Goal: Information Seeking & Learning: Learn about a topic

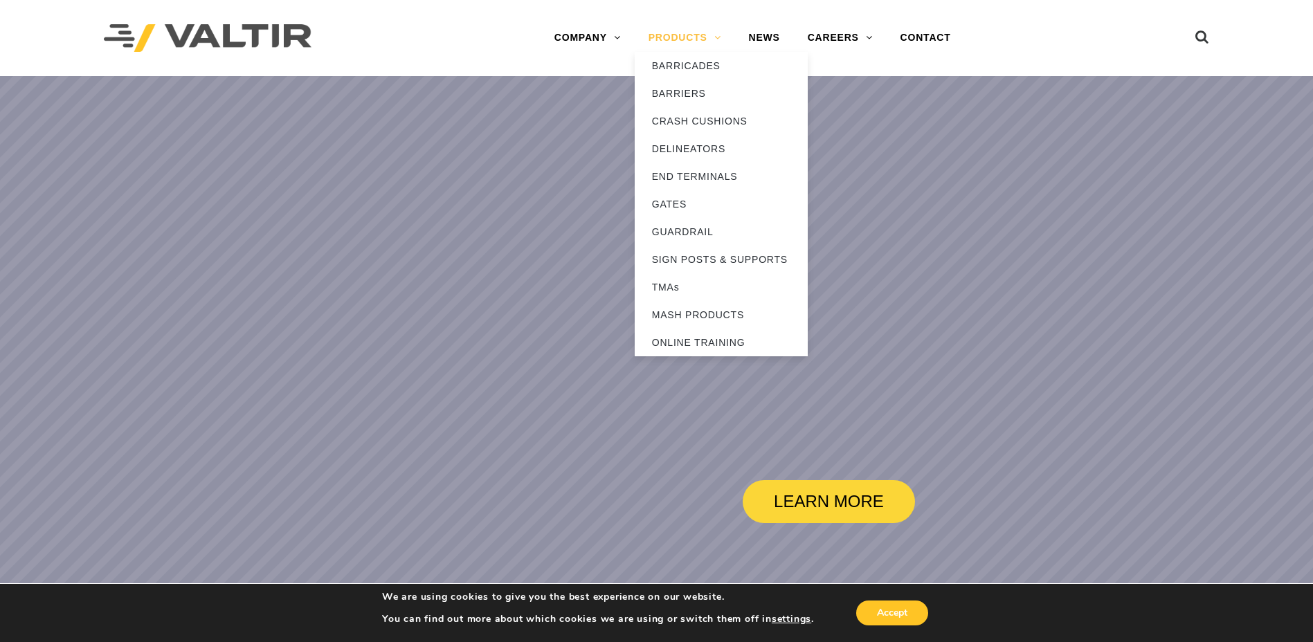
click at [691, 26] on link "PRODUCTS" at bounding box center [685, 38] width 100 height 28
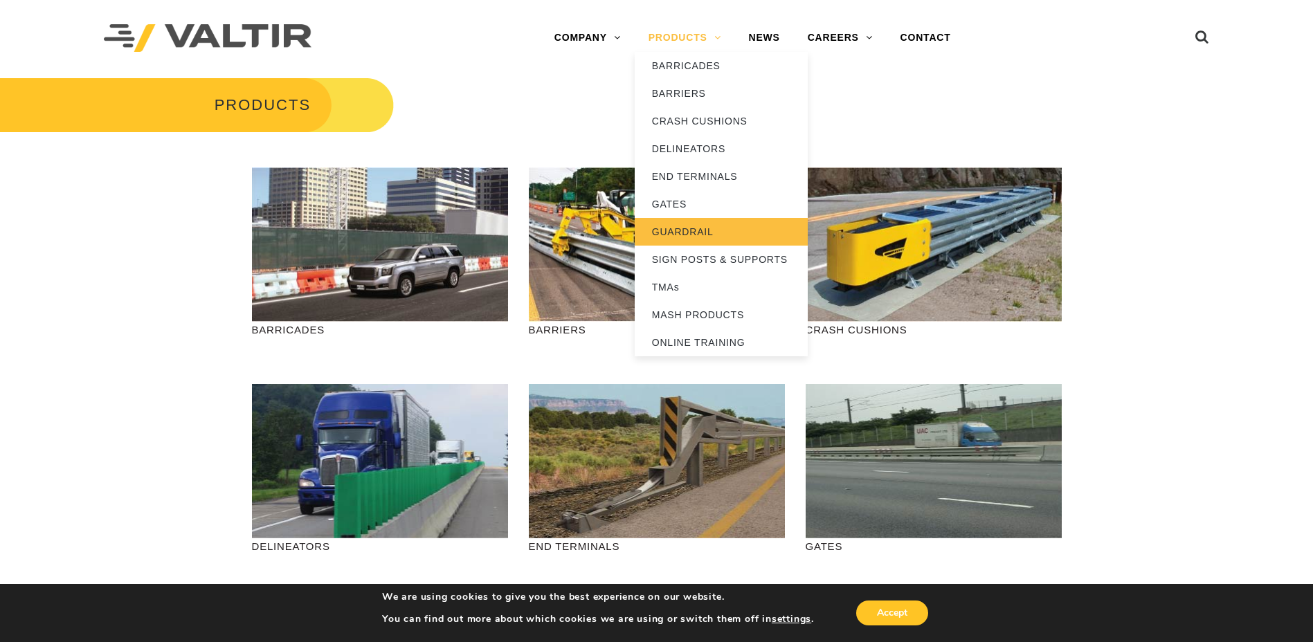
click at [687, 233] on link "GUARDRAIL" at bounding box center [721, 232] width 173 height 28
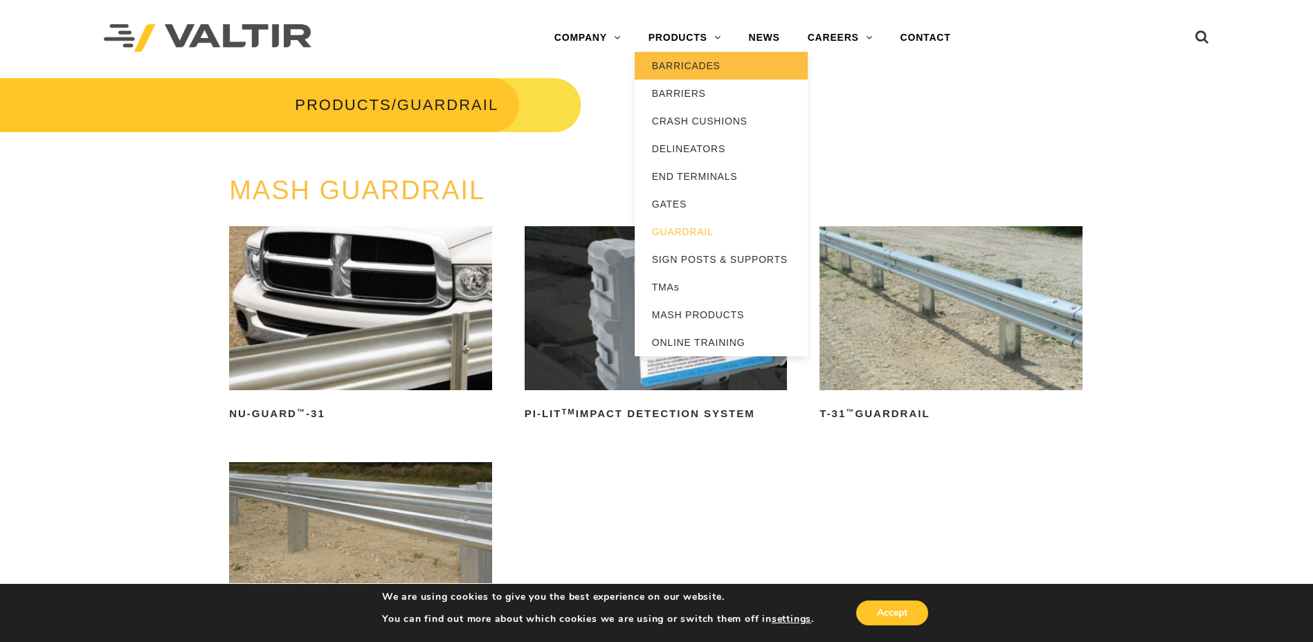
click at [687, 59] on link "BARRICADES" at bounding box center [721, 66] width 173 height 28
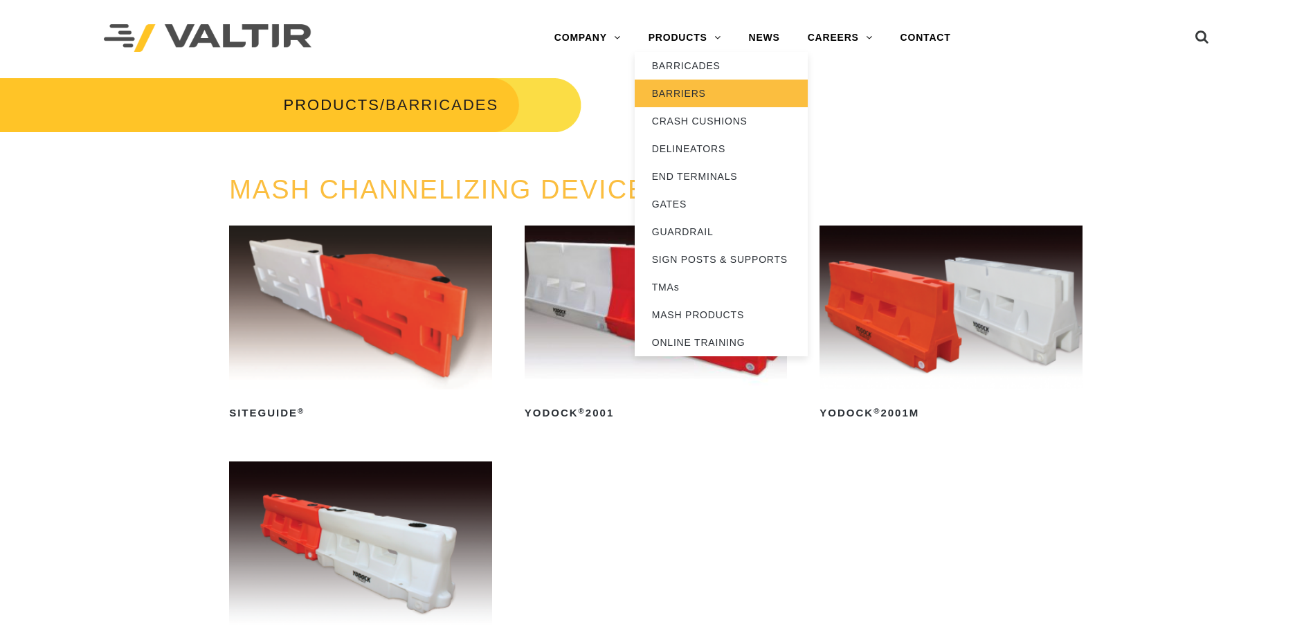
click at [685, 99] on link "BARRIERS" at bounding box center [721, 94] width 173 height 28
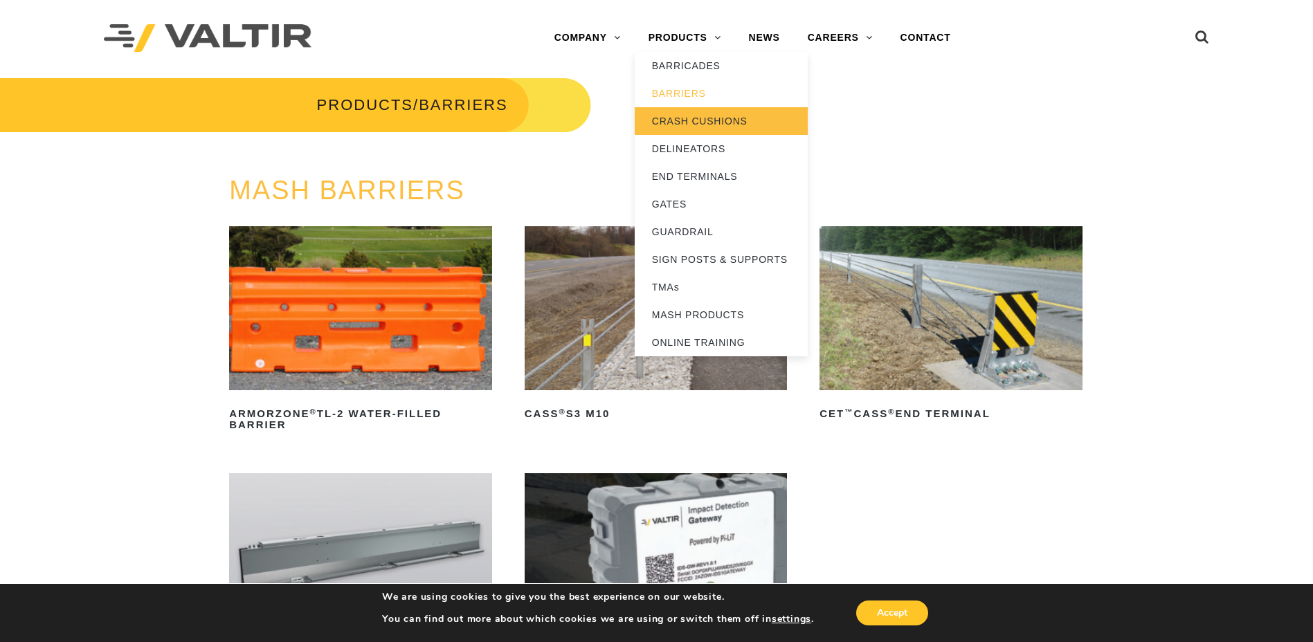
click at [674, 116] on link "CRASH CUSHIONS" at bounding box center [721, 121] width 173 height 28
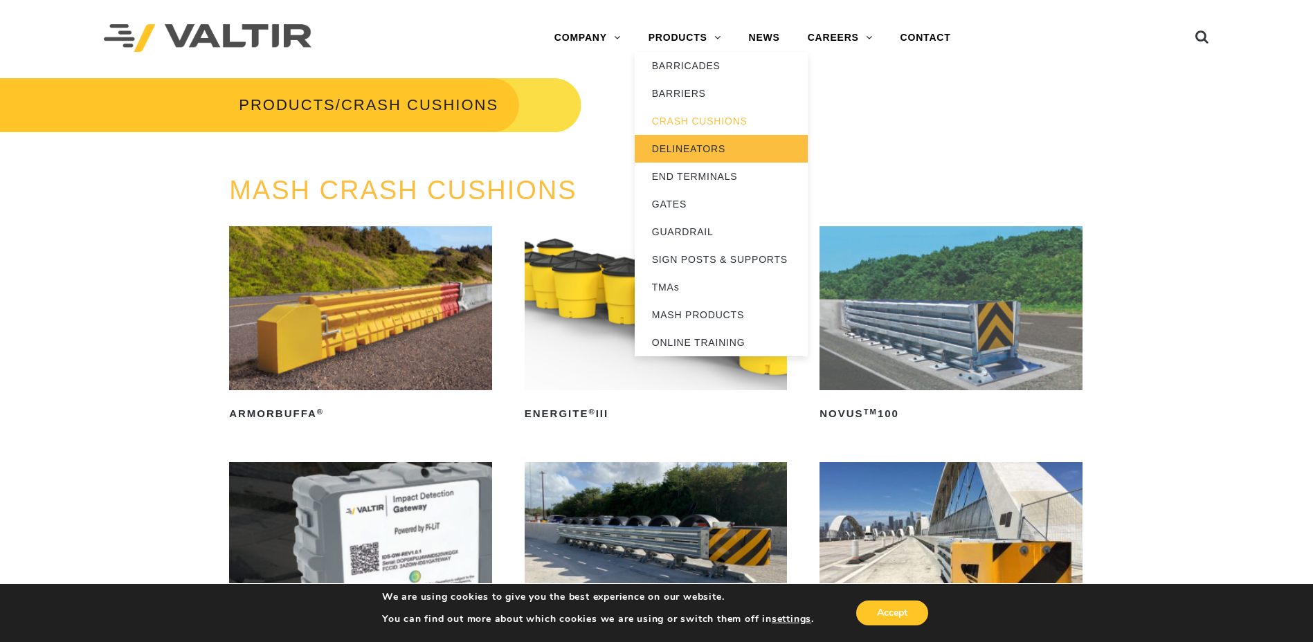
click at [696, 155] on link "DELINEATORS" at bounding box center [721, 149] width 173 height 28
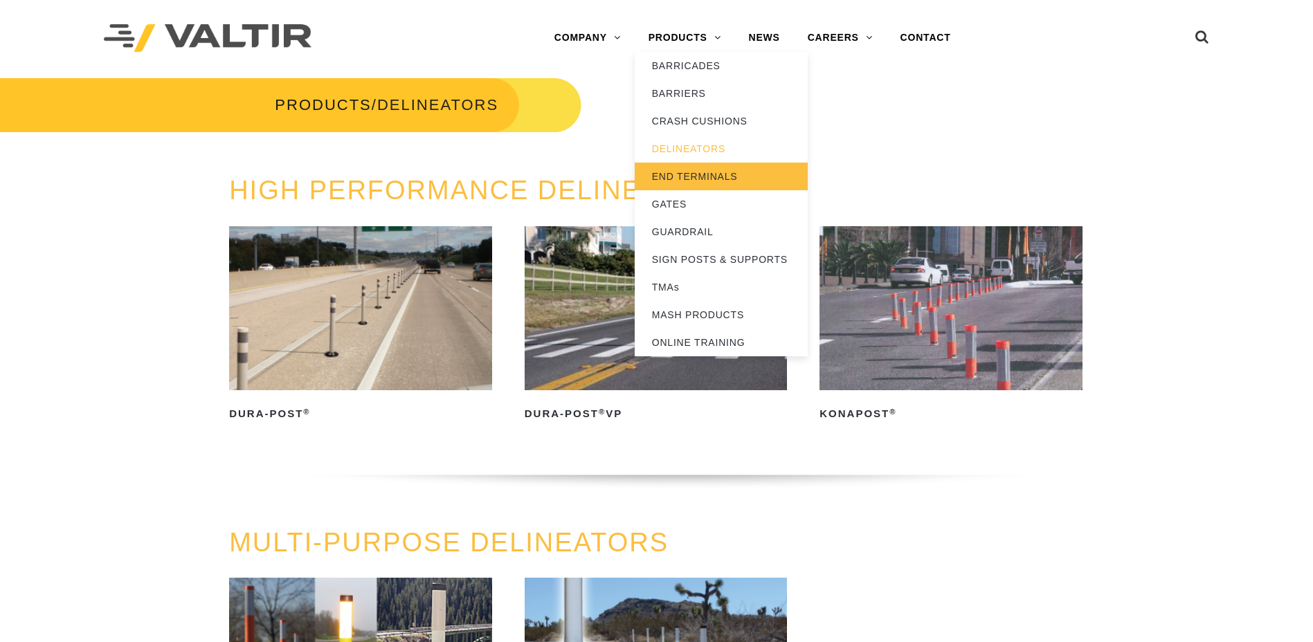
click at [698, 178] on link "END TERMINALS" at bounding box center [721, 177] width 173 height 28
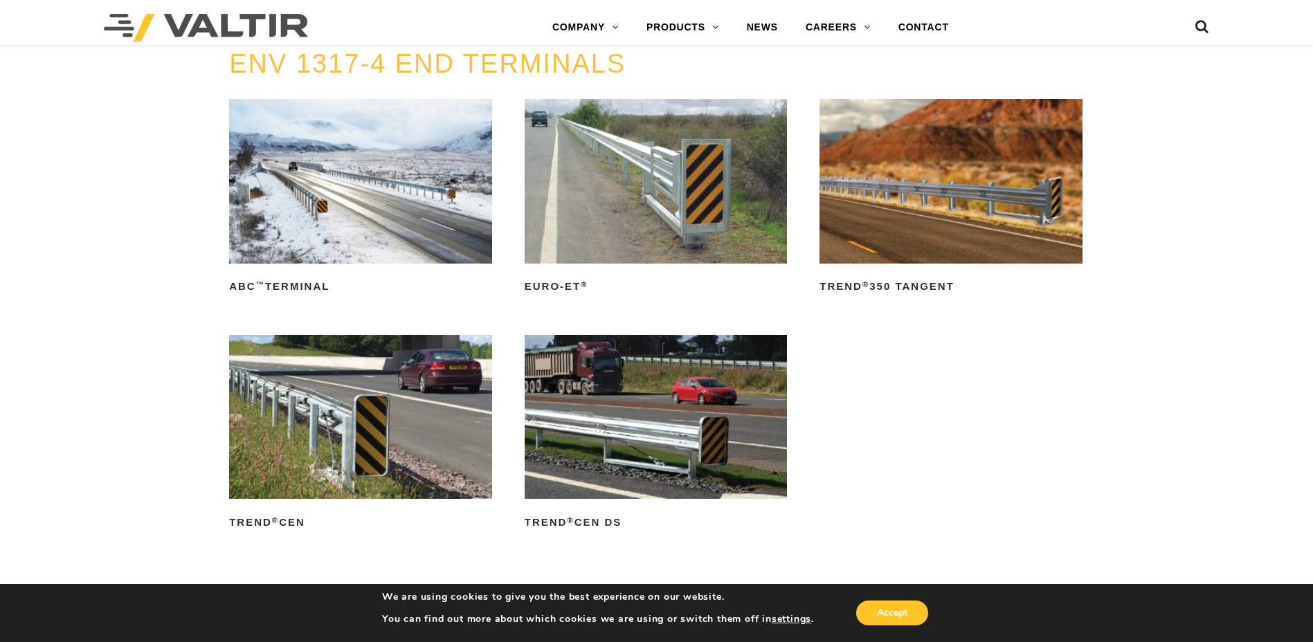
scroll to position [1800, 0]
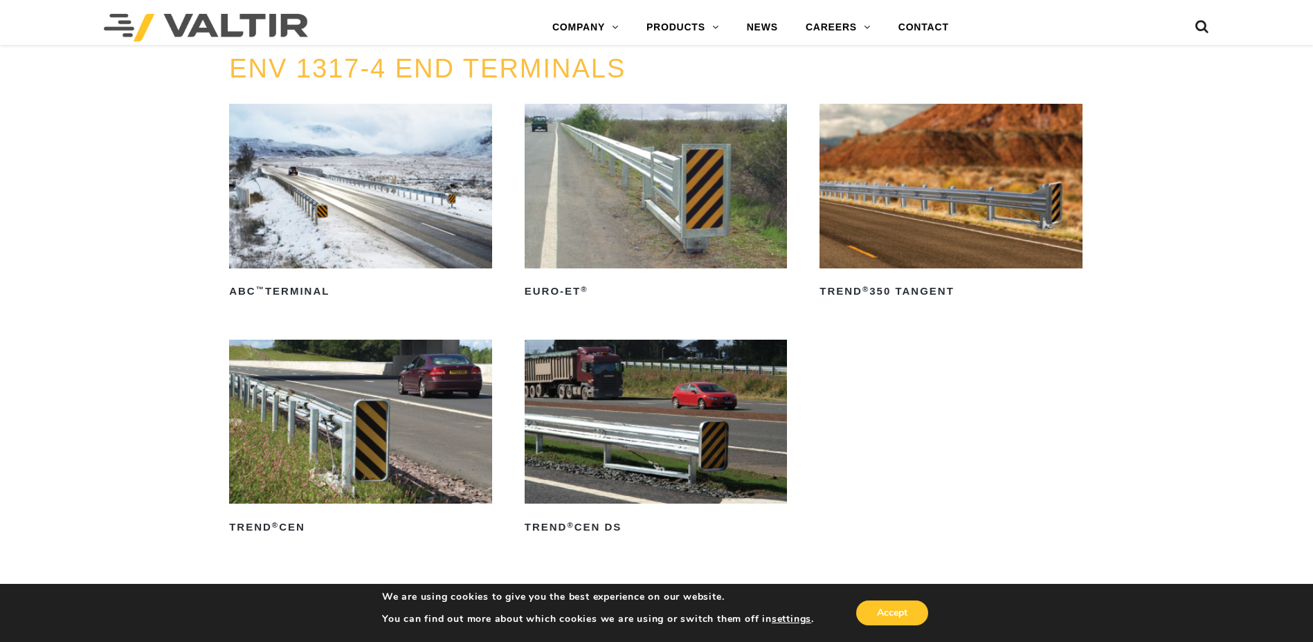
click at [613, 219] on img at bounding box center [656, 186] width 263 height 164
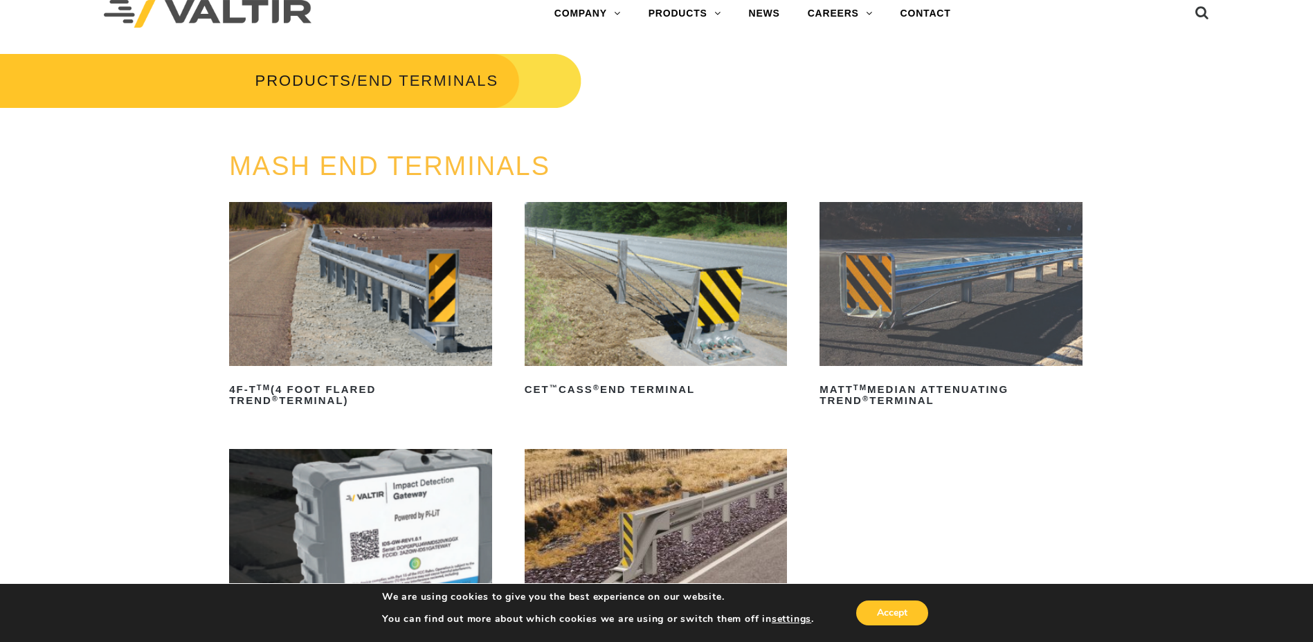
scroll to position [0, 0]
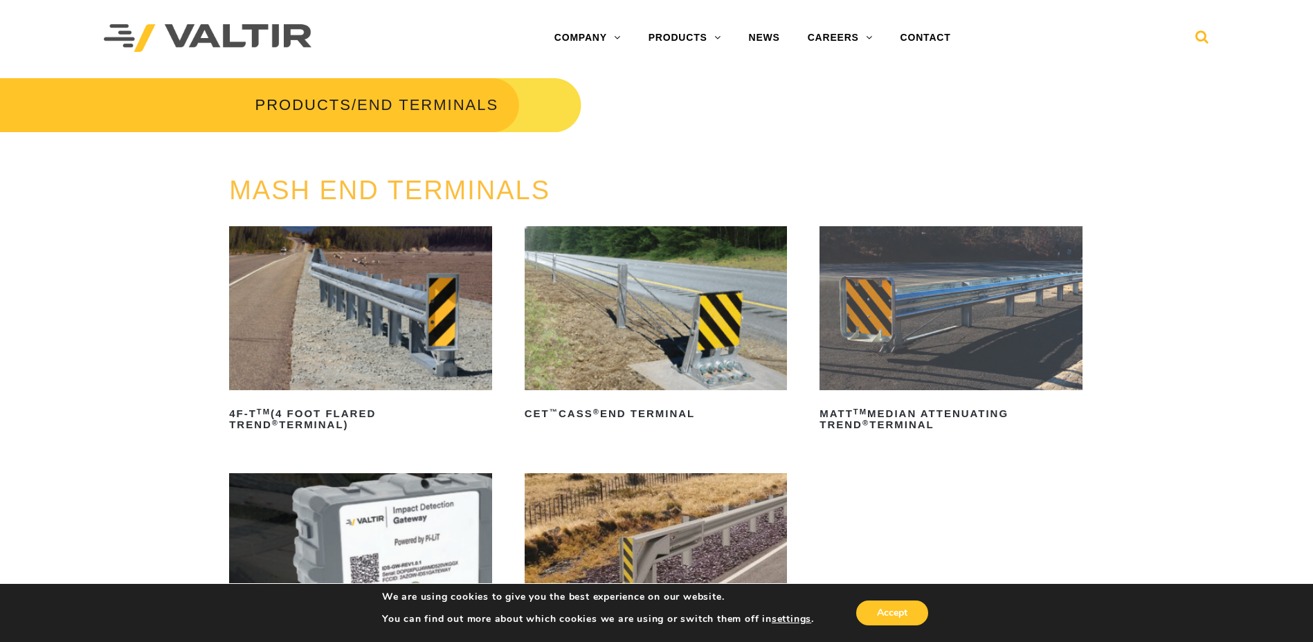
click at [1198, 47] on icon at bounding box center [1202, 40] width 14 height 21
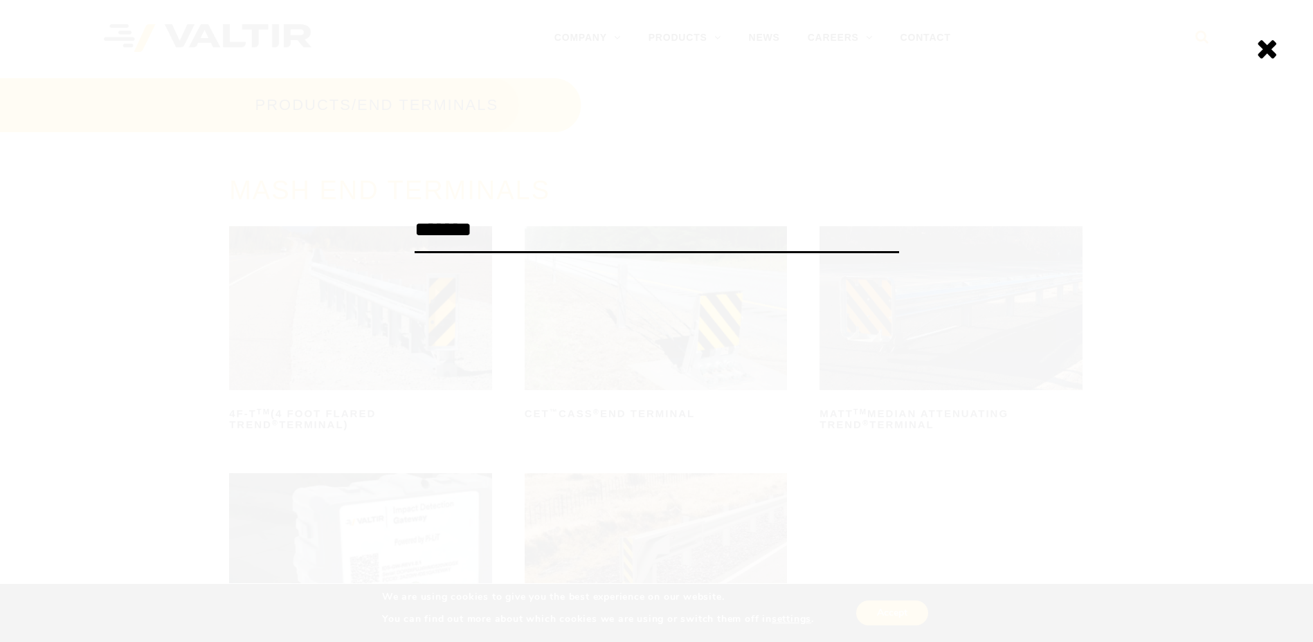
type input "*******"
click input "******" at bounding box center [0, 0] width 0 height 0
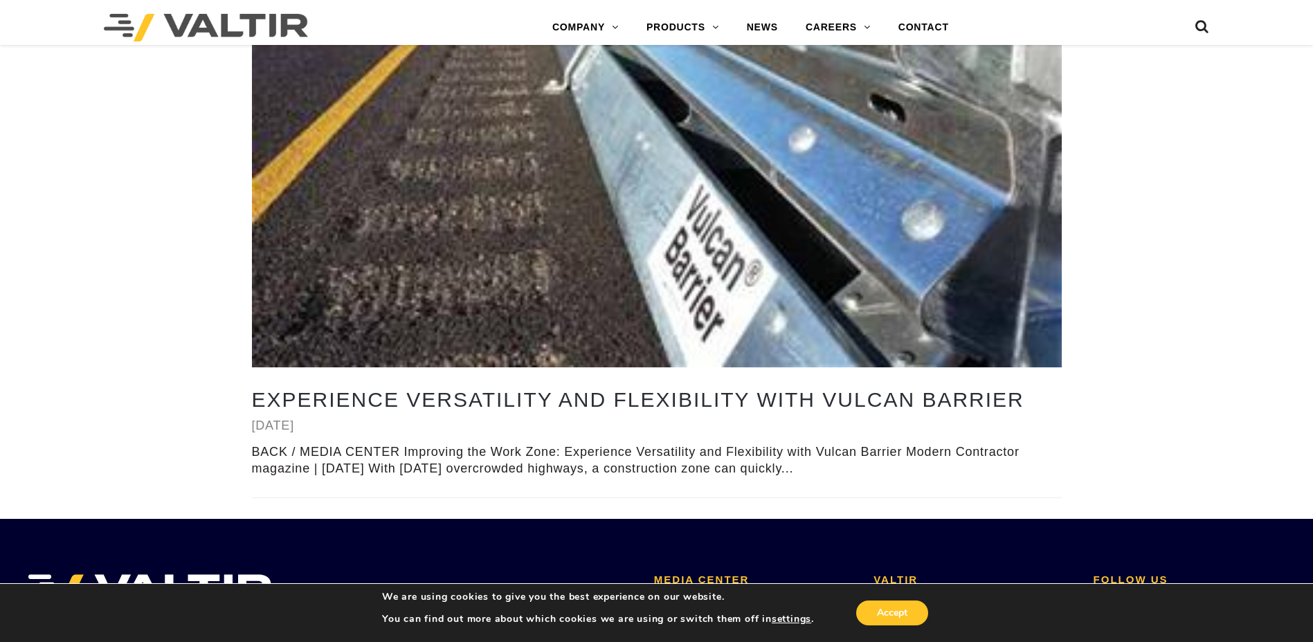
scroll to position [2976, 0]
